Goal: Task Accomplishment & Management: Manage account settings

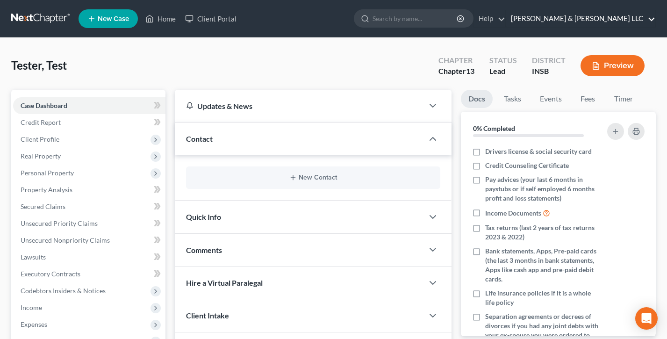
click at [610, 18] on link "[PERSON_NAME] & [PERSON_NAME] LLC" at bounding box center [580, 18] width 149 height 17
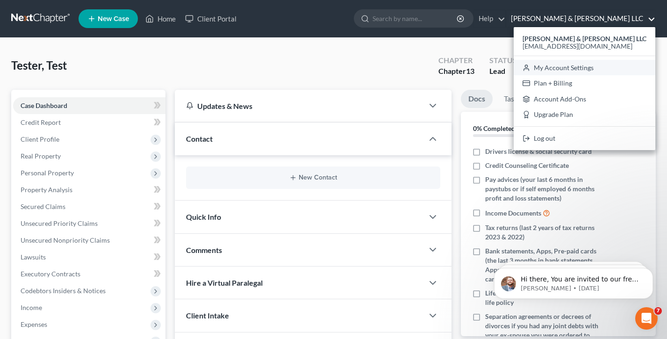
click at [609, 70] on link "My Account Settings" at bounding box center [584, 68] width 142 height 16
select select "24"
select select "15"
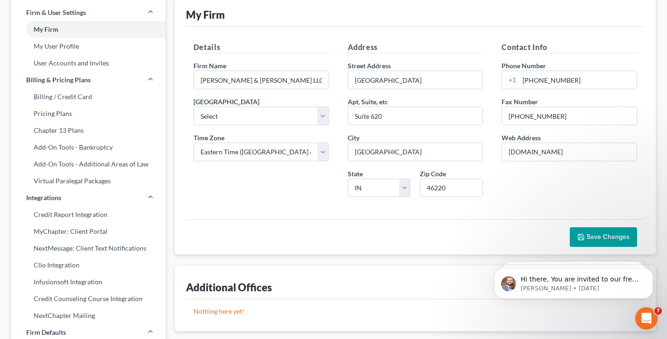
scroll to position [370, 0]
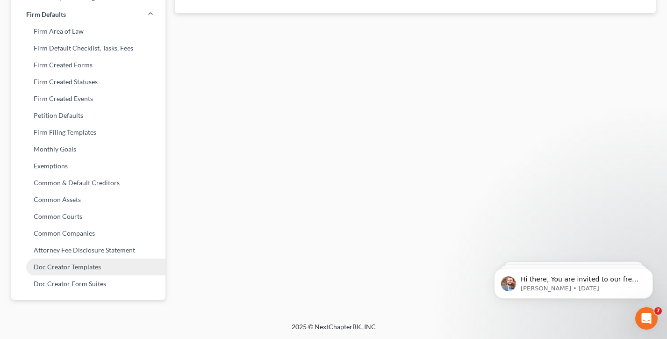
click at [80, 268] on link "Doc Creator Templates" at bounding box center [88, 266] width 154 height 17
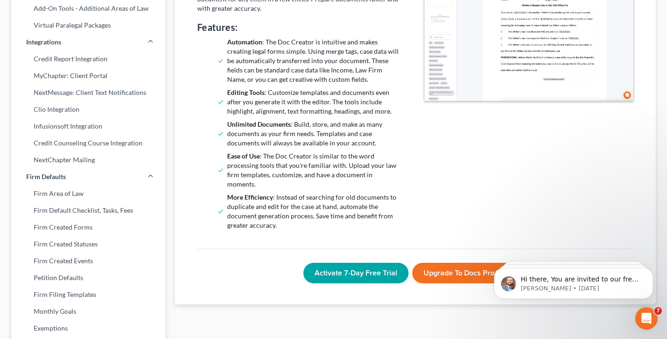
scroll to position [211, 0]
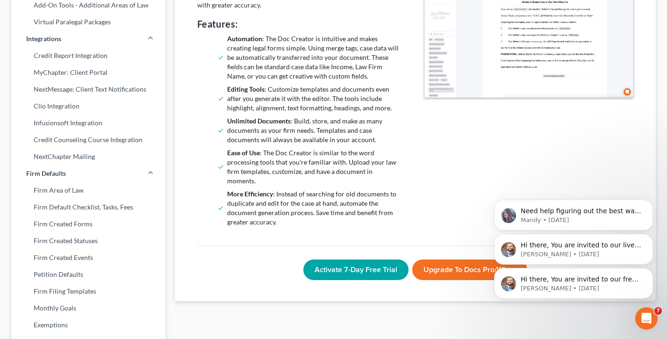
click at [646, 234] on button "Dismiss notification" at bounding box center [650, 237] width 10 height 10
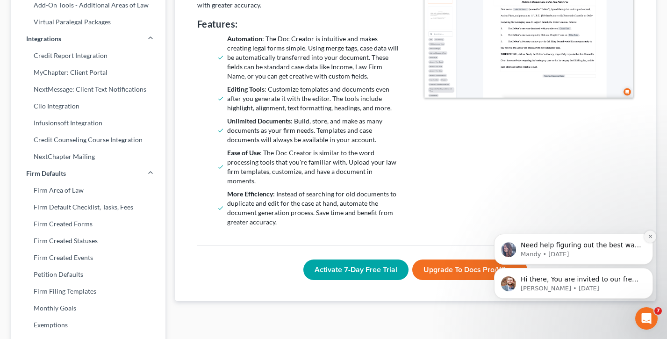
click at [650, 235] on icon "Dismiss notification" at bounding box center [649, 235] width 3 height 3
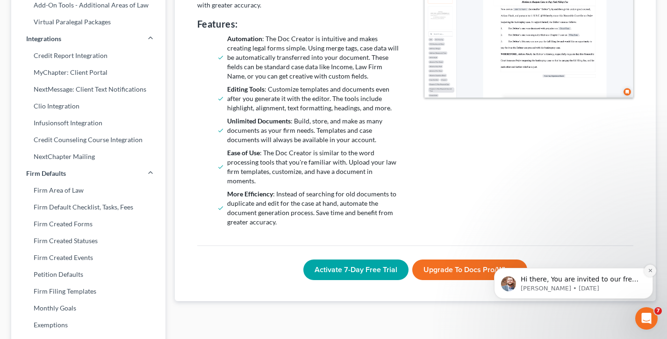
click at [648, 270] on icon "Dismiss notification" at bounding box center [649, 270] width 5 height 5
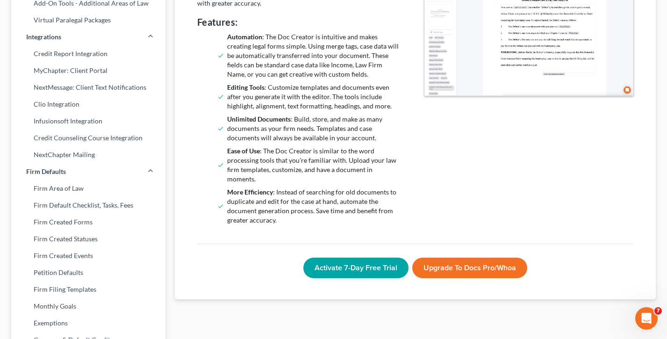
scroll to position [229, 0]
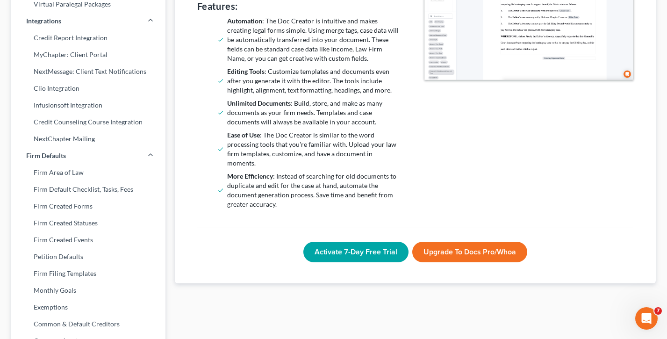
click at [338, 241] on button "Activate 7-Day Free Trial" at bounding box center [355, 251] width 105 height 21
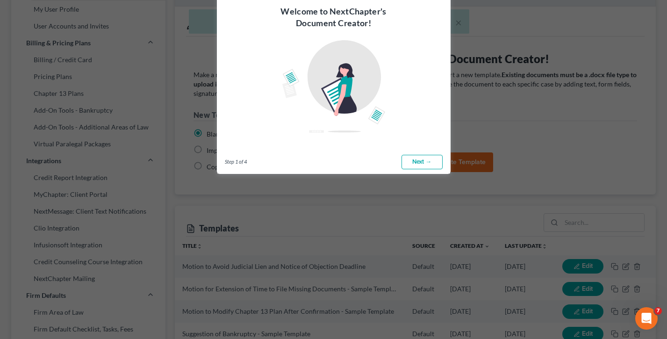
scroll to position [52, 0]
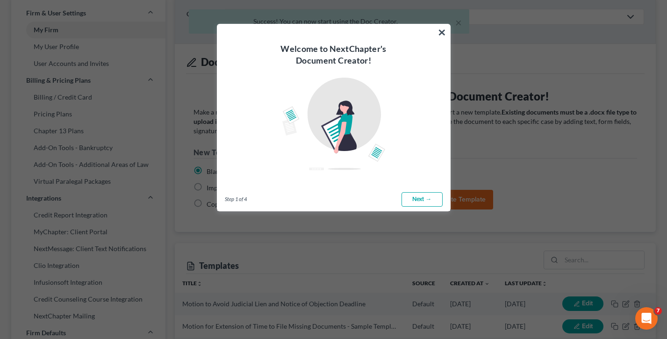
click at [442, 34] on button "×" at bounding box center [441, 32] width 9 height 15
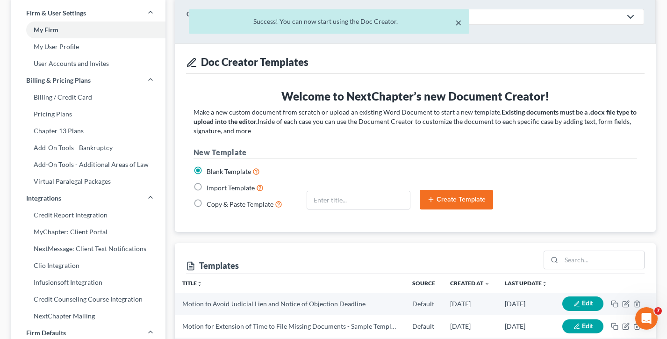
drag, startPoint x: 455, startPoint y: 23, endPoint x: 479, endPoint y: 77, distance: 58.6
click at [455, 23] on button "×" at bounding box center [458, 22] width 7 height 11
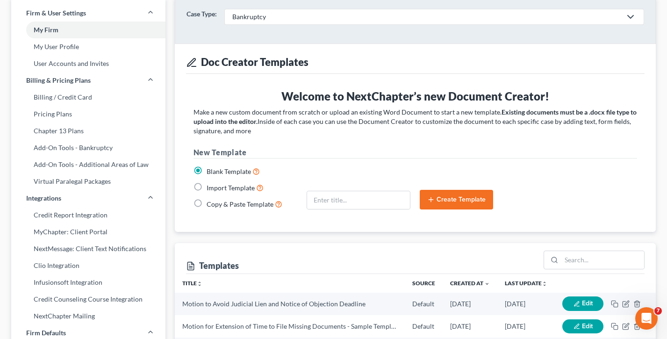
scroll to position [0, 0]
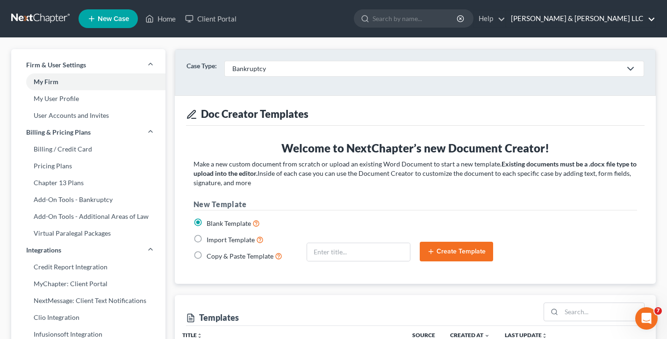
click at [606, 24] on link "[PERSON_NAME] & [PERSON_NAME] LLC" at bounding box center [580, 18] width 149 height 17
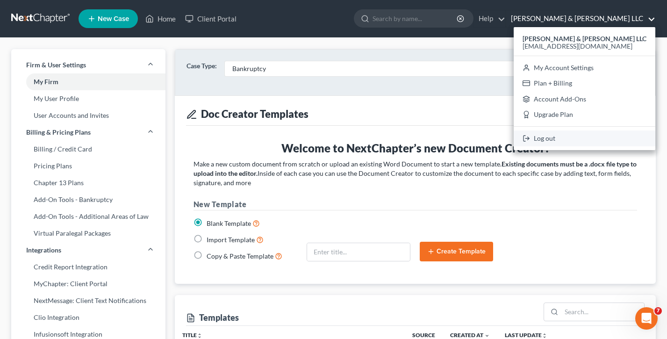
click at [589, 139] on link "Log out" at bounding box center [584, 138] width 142 height 16
